Goal: Find specific page/section: Find specific page/section

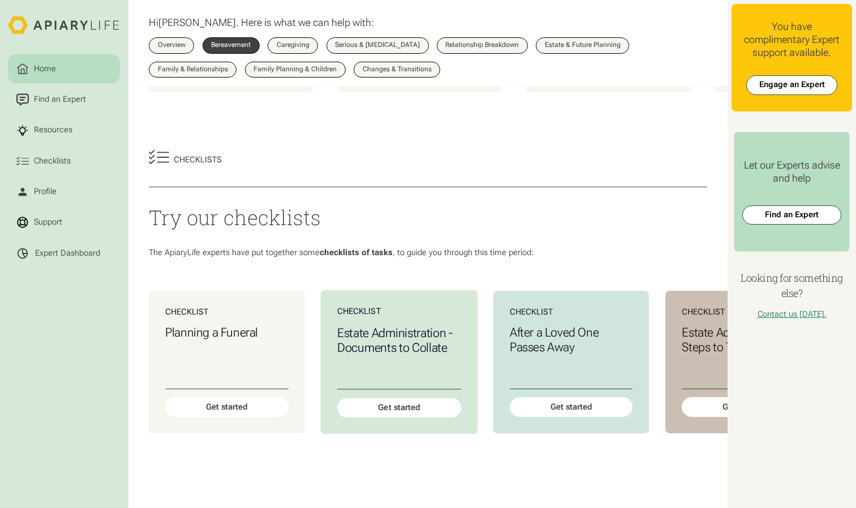
scroll to position [0, 37]
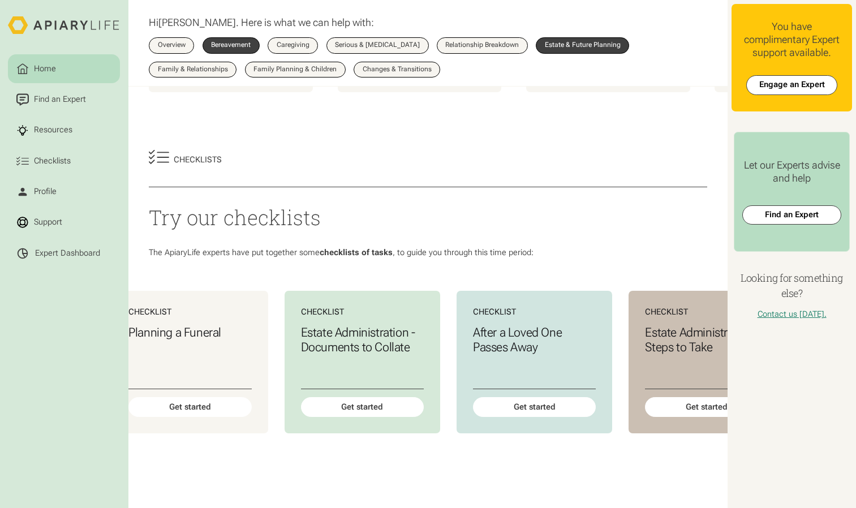
click at [589, 50] on link "Estate & Future Planning" at bounding box center [582, 45] width 93 height 16
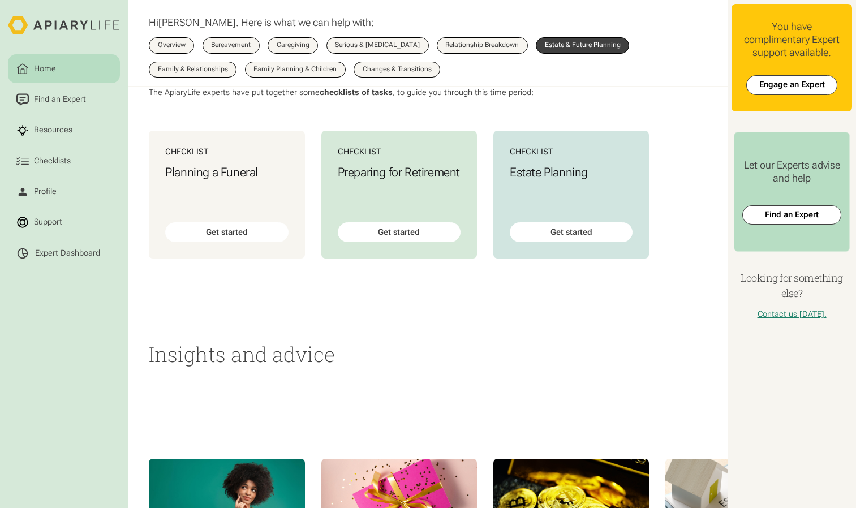
scroll to position [502, 0]
